Goal: Task Accomplishment & Management: Complete application form

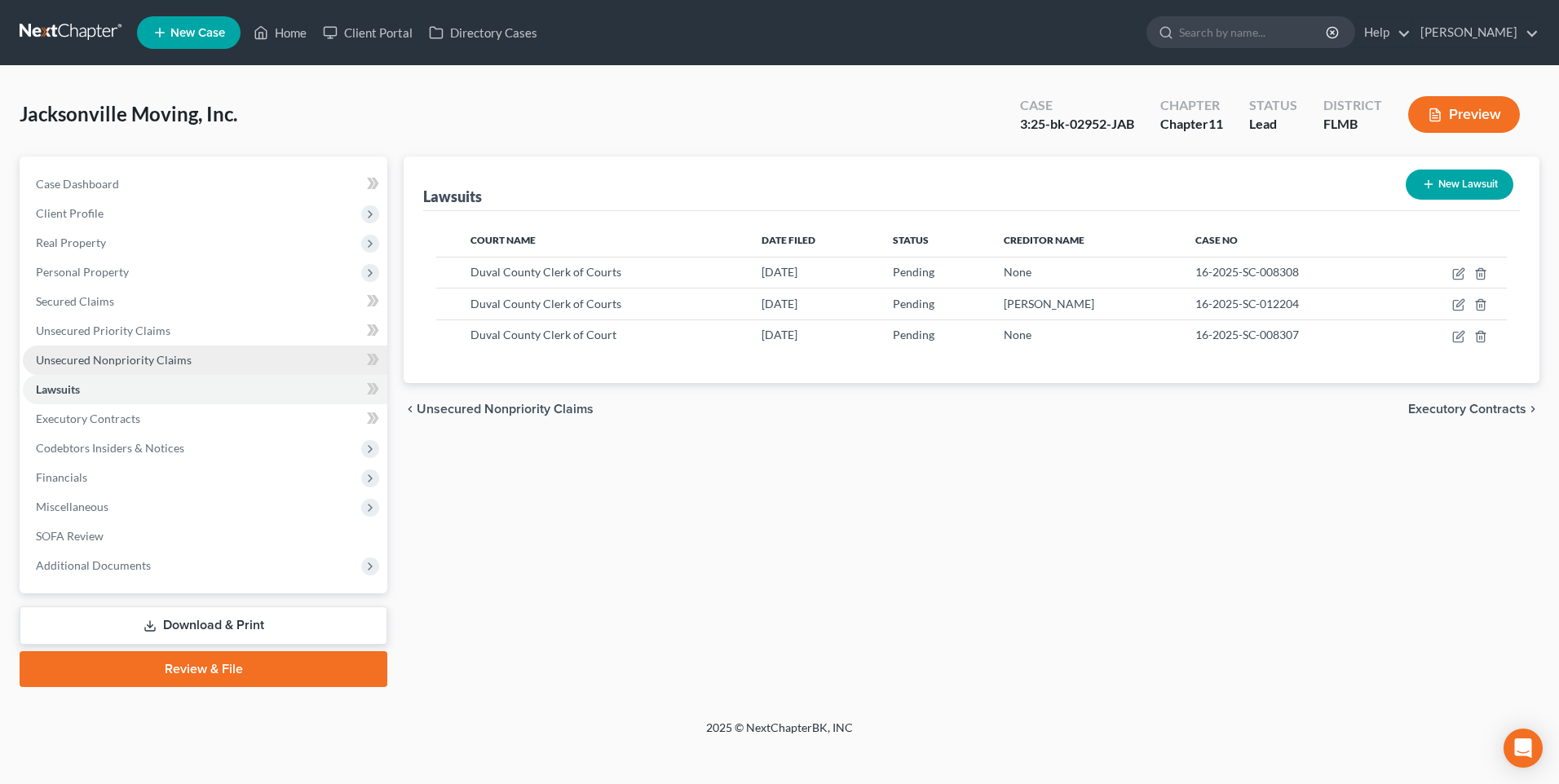
click at [57, 354] on span "Unsecured Nonpriority Claims" at bounding box center [114, 359] width 156 height 14
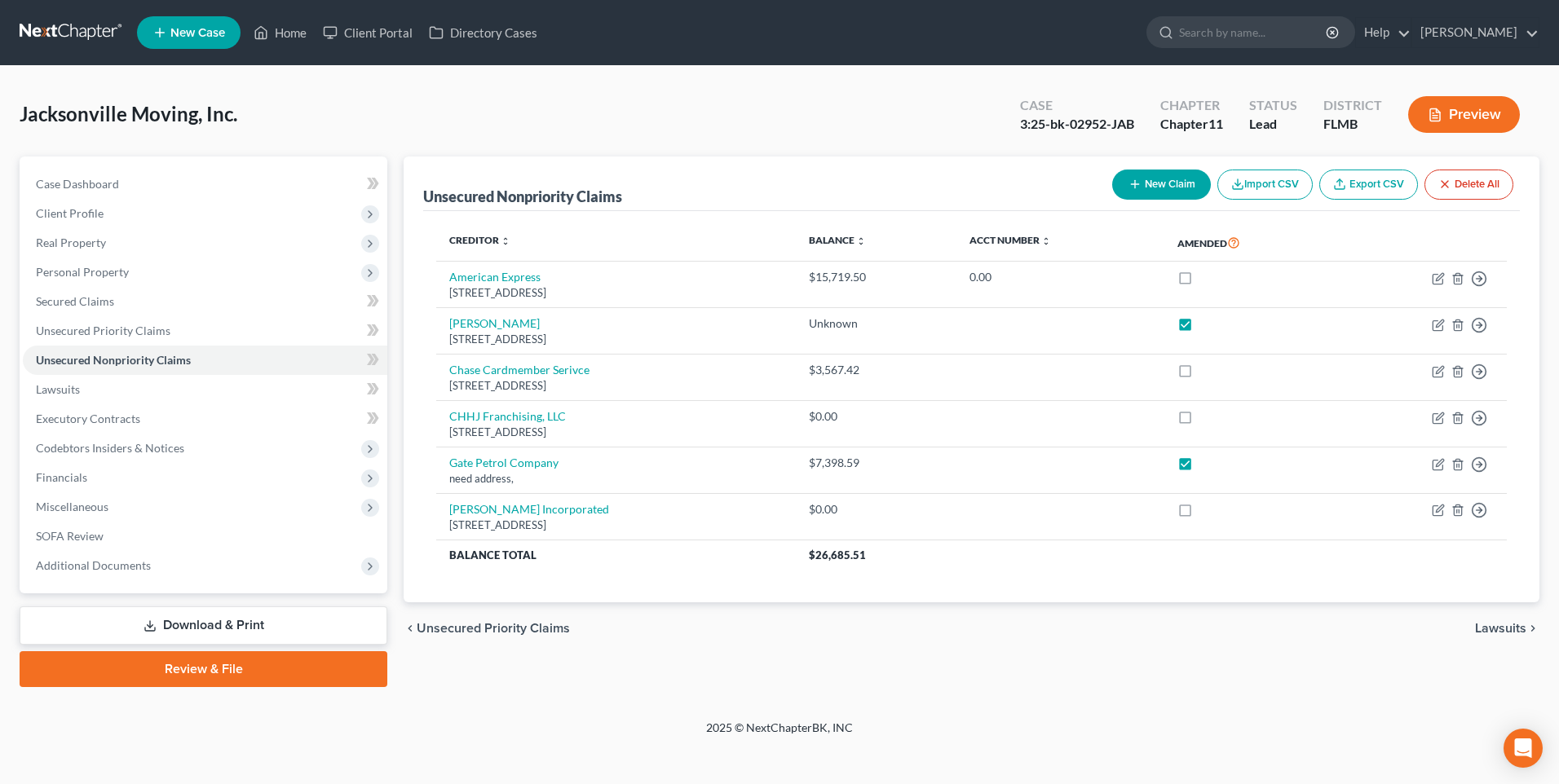
click at [1447, 112] on button "Preview" at bounding box center [1463, 114] width 111 height 37
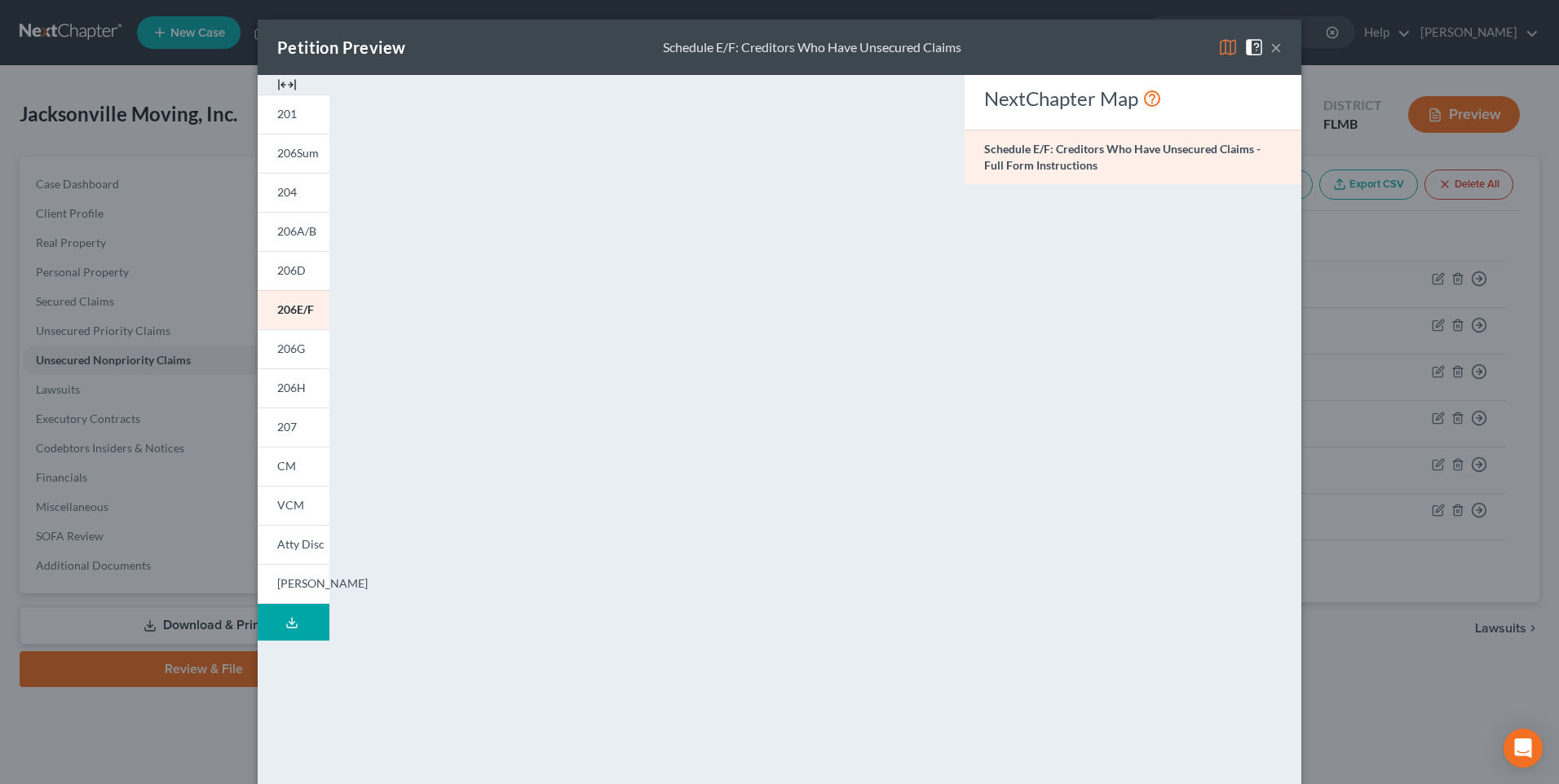
click at [1270, 47] on button "×" at bounding box center [1276, 47] width 11 height 20
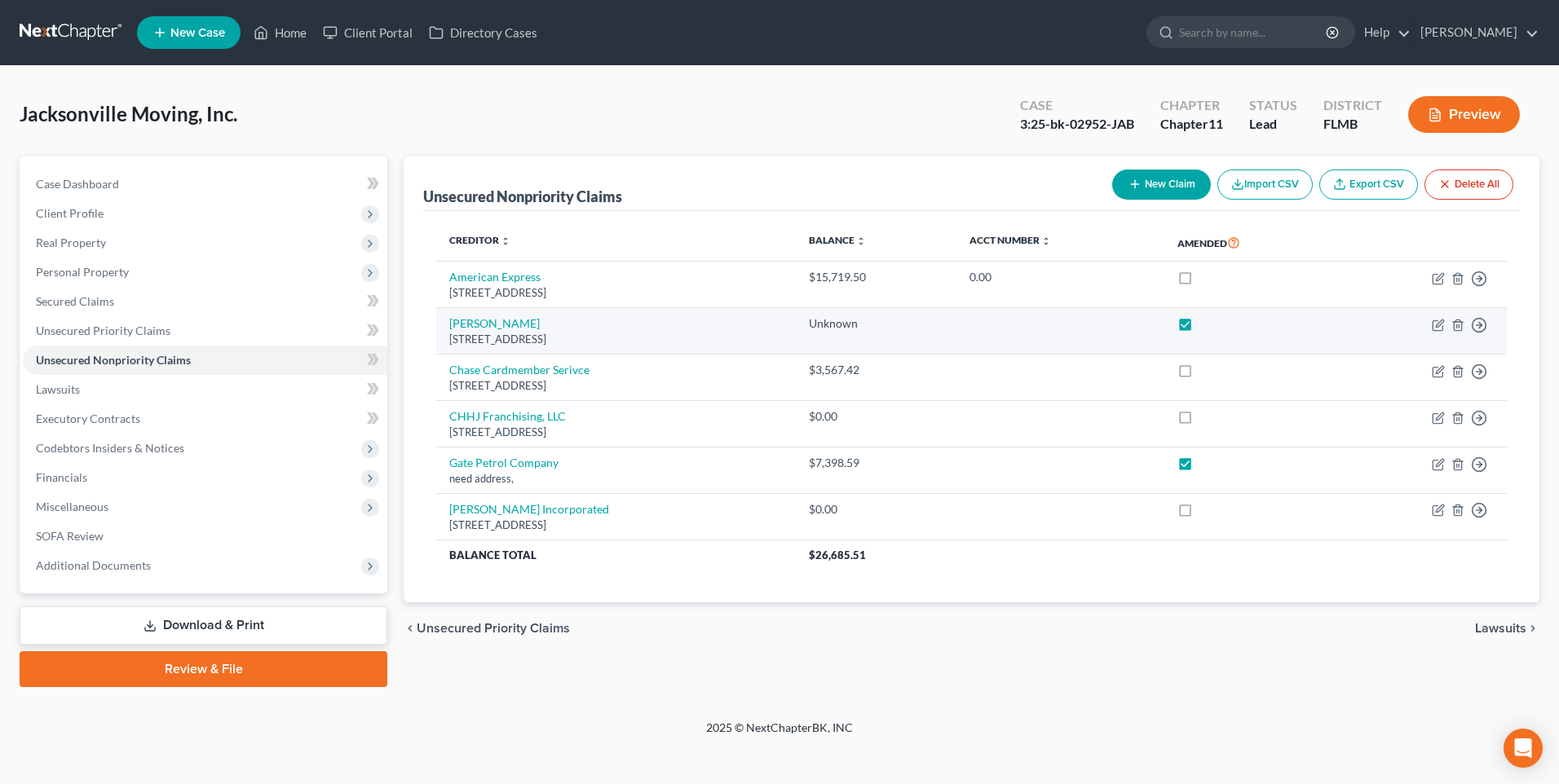
click at [1200, 327] on label at bounding box center [1200, 327] width 0 height 0
click at [1217, 323] on input "checkbox" at bounding box center [1211, 320] width 11 height 11
checkbox input "false"
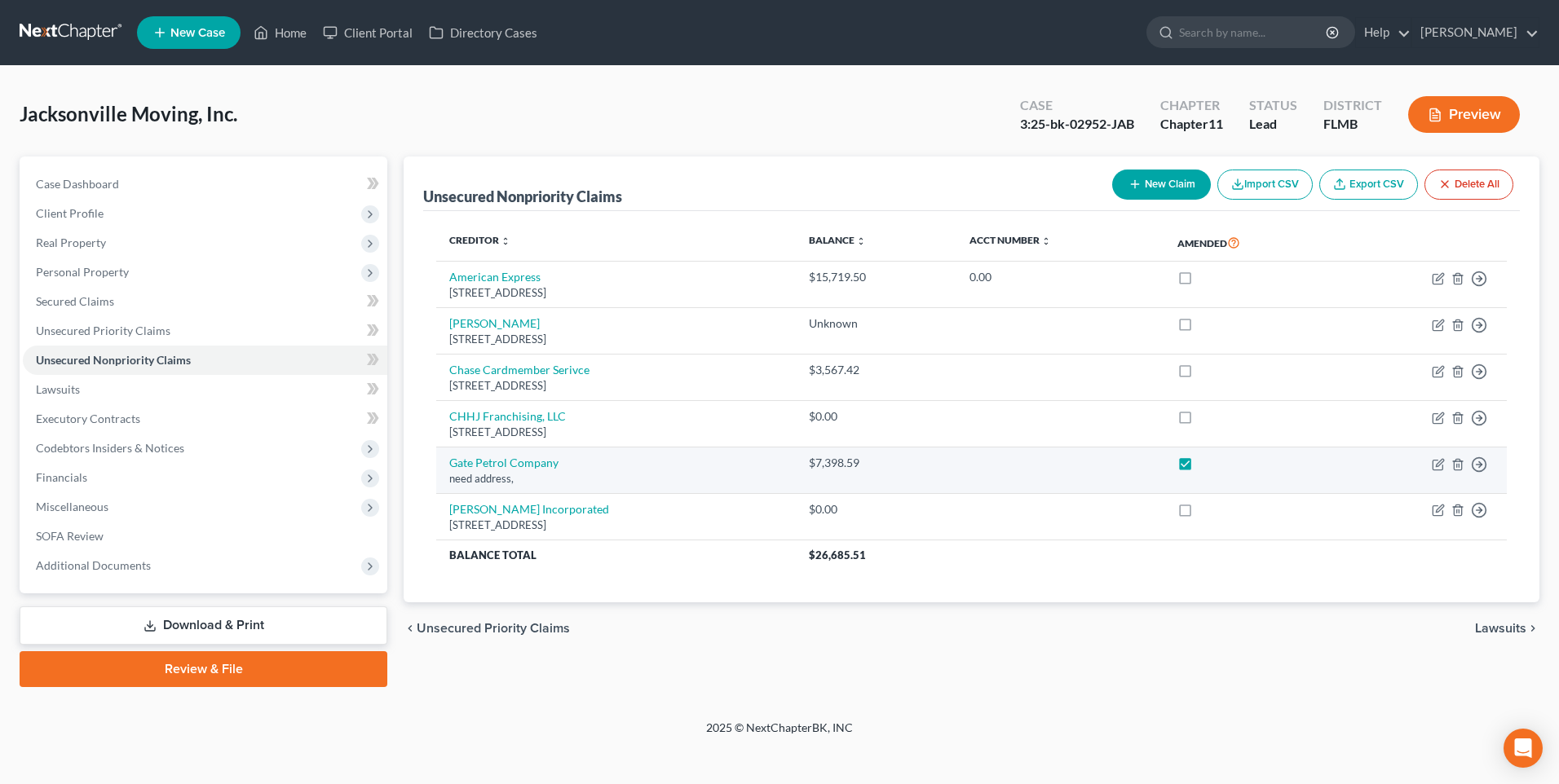
click at [1200, 466] on label at bounding box center [1200, 466] width 0 height 0
click at [1217, 463] on input "checkbox" at bounding box center [1211, 460] width 11 height 11
checkbox input "false"
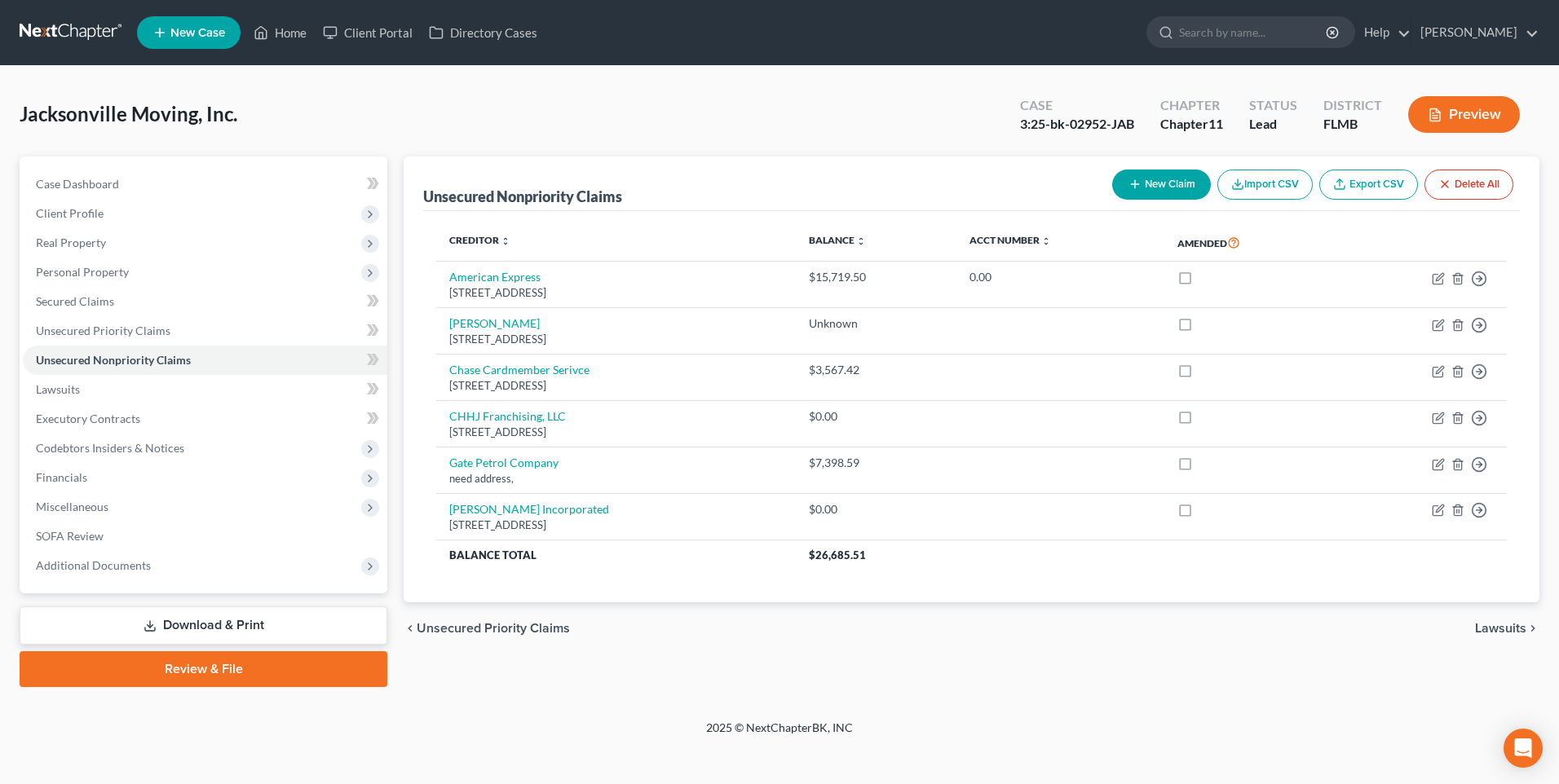
click at [1458, 112] on button "Preview" at bounding box center [1463, 114] width 111 height 37
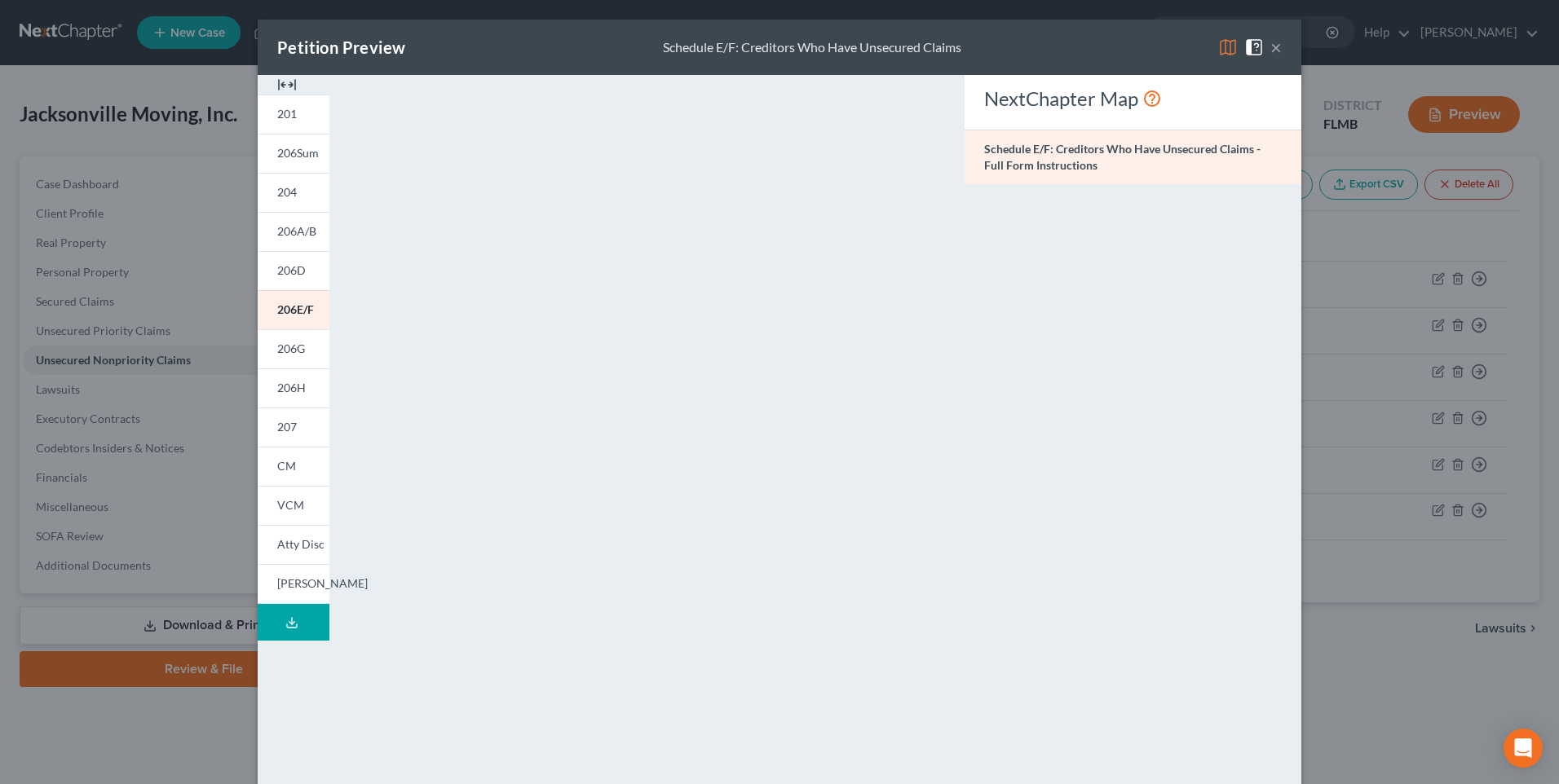
click at [1272, 38] on button "×" at bounding box center [1276, 47] width 11 height 20
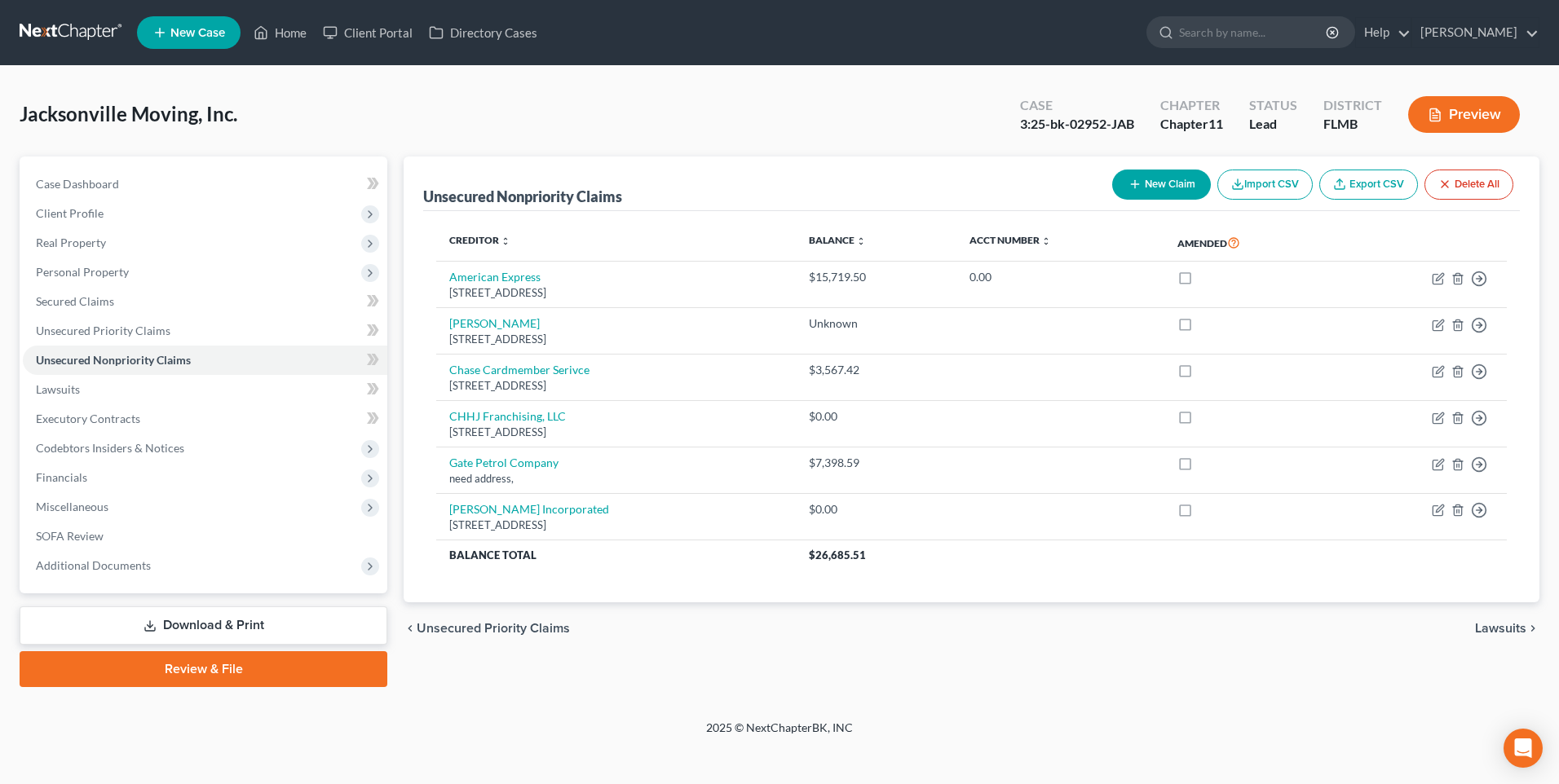
click at [1446, 110] on button "Preview" at bounding box center [1463, 114] width 111 height 37
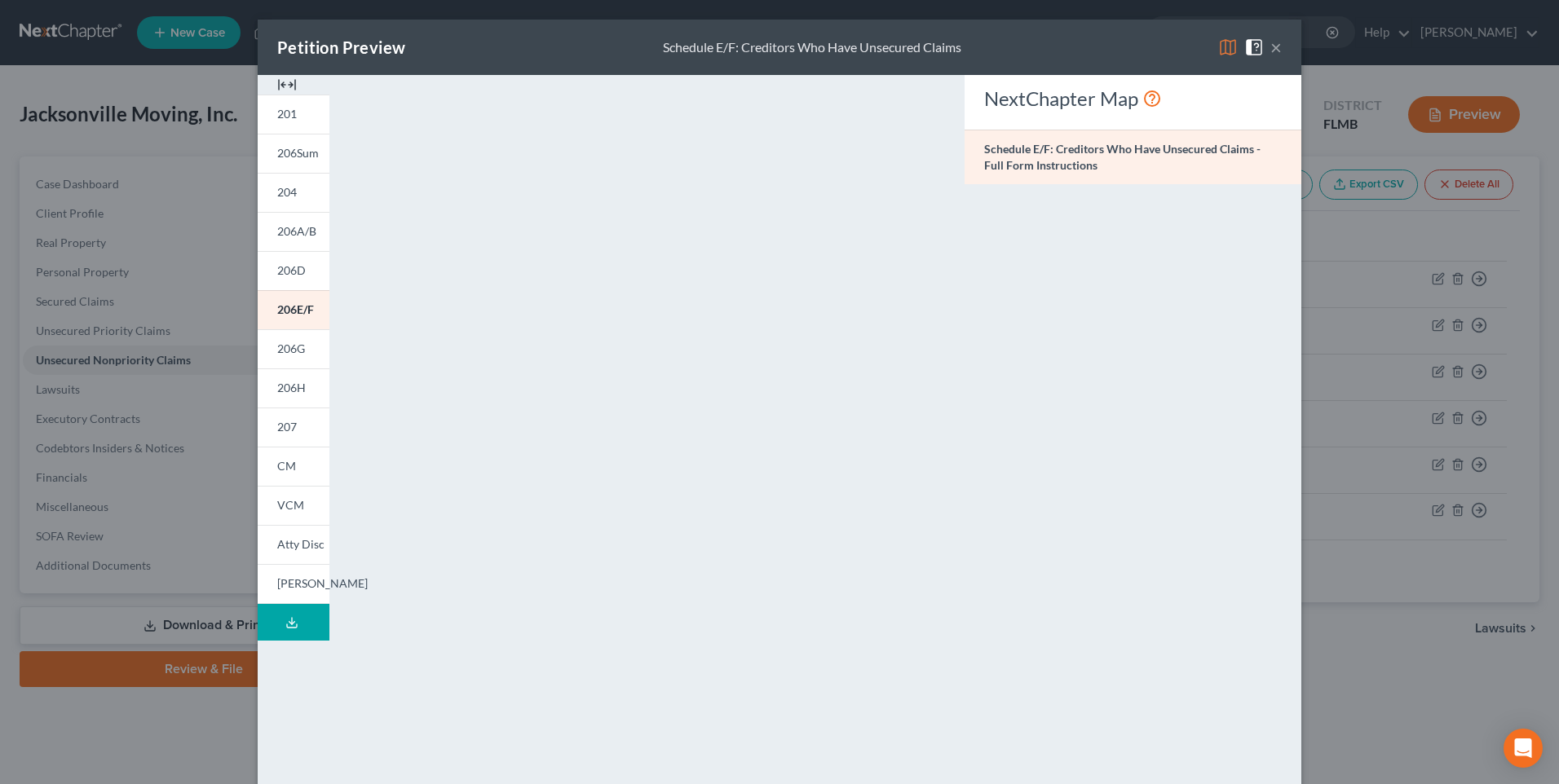
click at [1215, 346] on div "NextChapter Map Schedule E/F: Creditors Who Have Unsecured Claims - Full Form I…" at bounding box center [1132, 480] width 353 height 809
click at [1270, 49] on button "×" at bounding box center [1276, 47] width 11 height 20
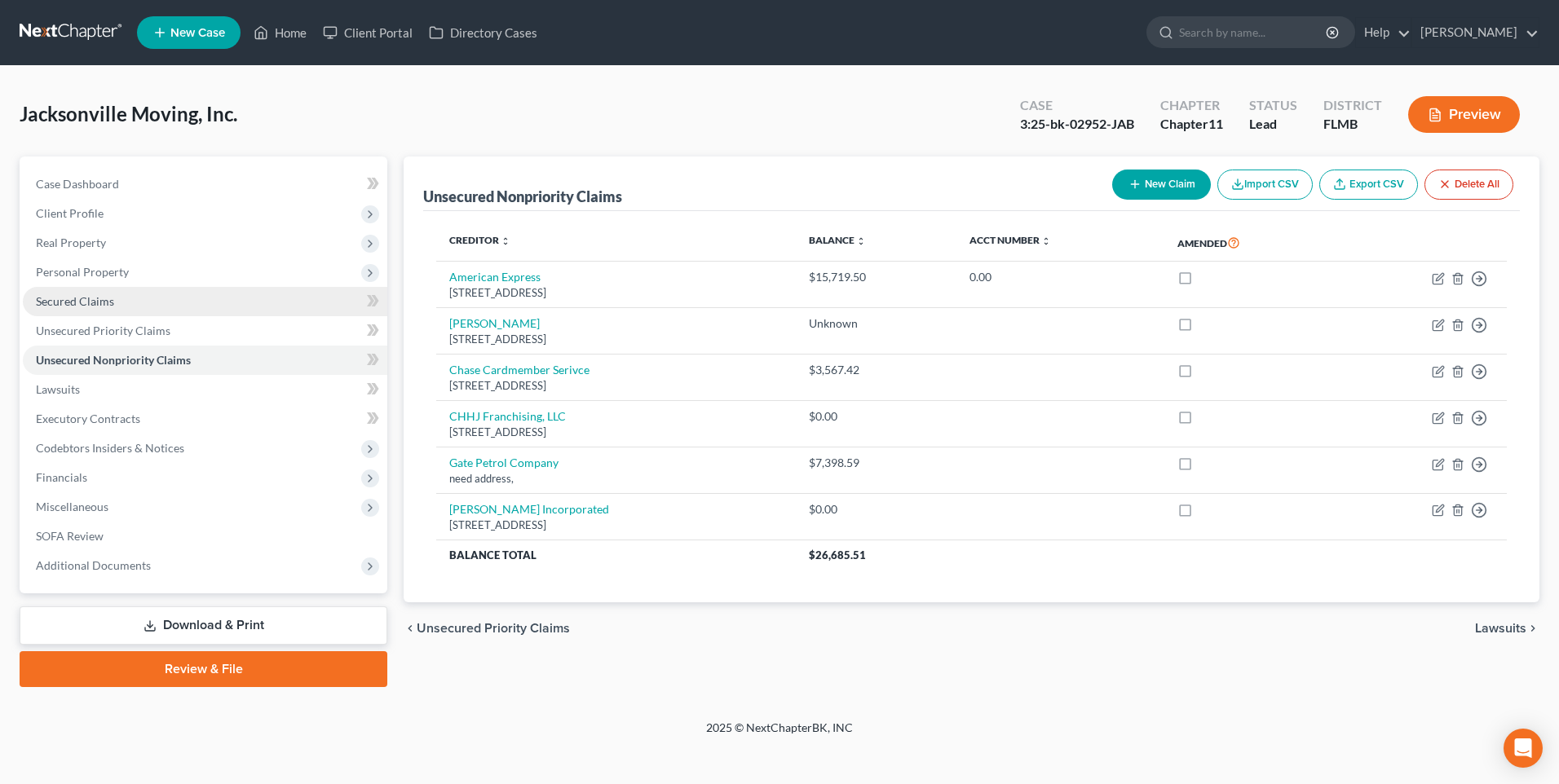
click at [68, 305] on span "Secured Claims" at bounding box center [75, 300] width 79 height 14
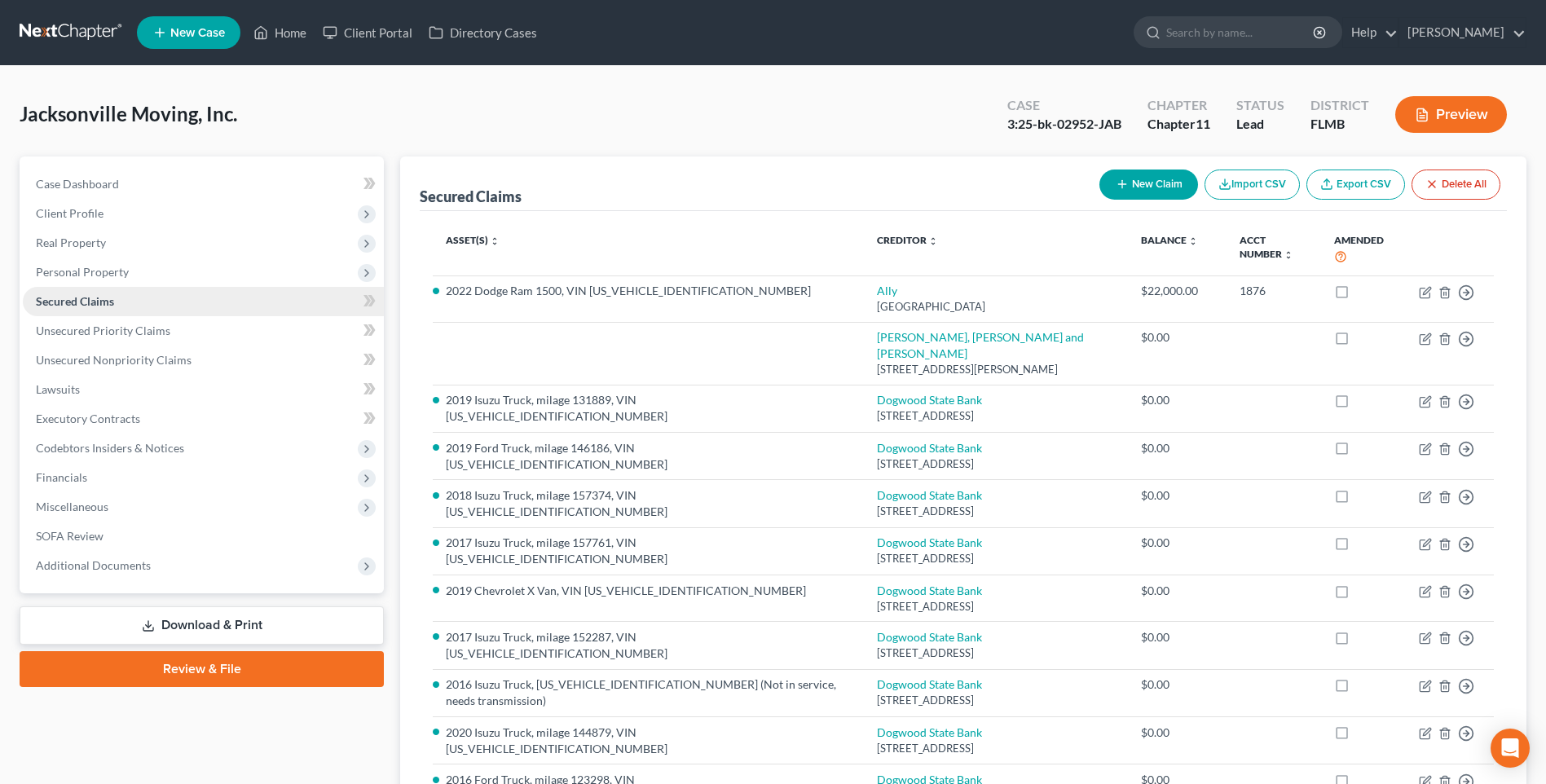
click at [65, 301] on span "Secured Claims" at bounding box center [75, 300] width 79 height 14
click at [1448, 106] on button "Preview" at bounding box center [1450, 114] width 111 height 37
